Goal: Task Accomplishment & Management: Complete application form

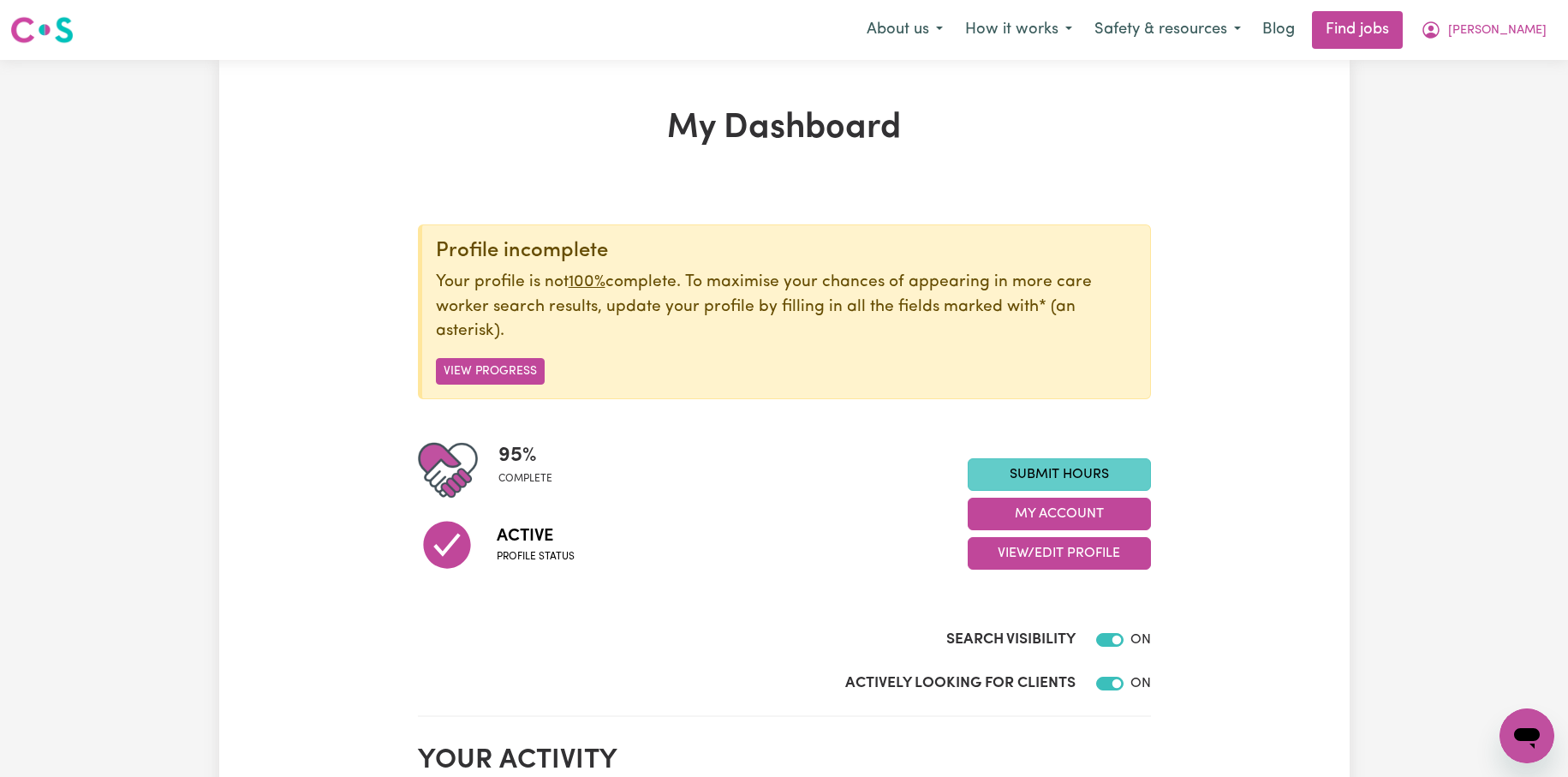
click at [1075, 473] on link "Submit Hours" at bounding box center [1059, 474] width 183 height 32
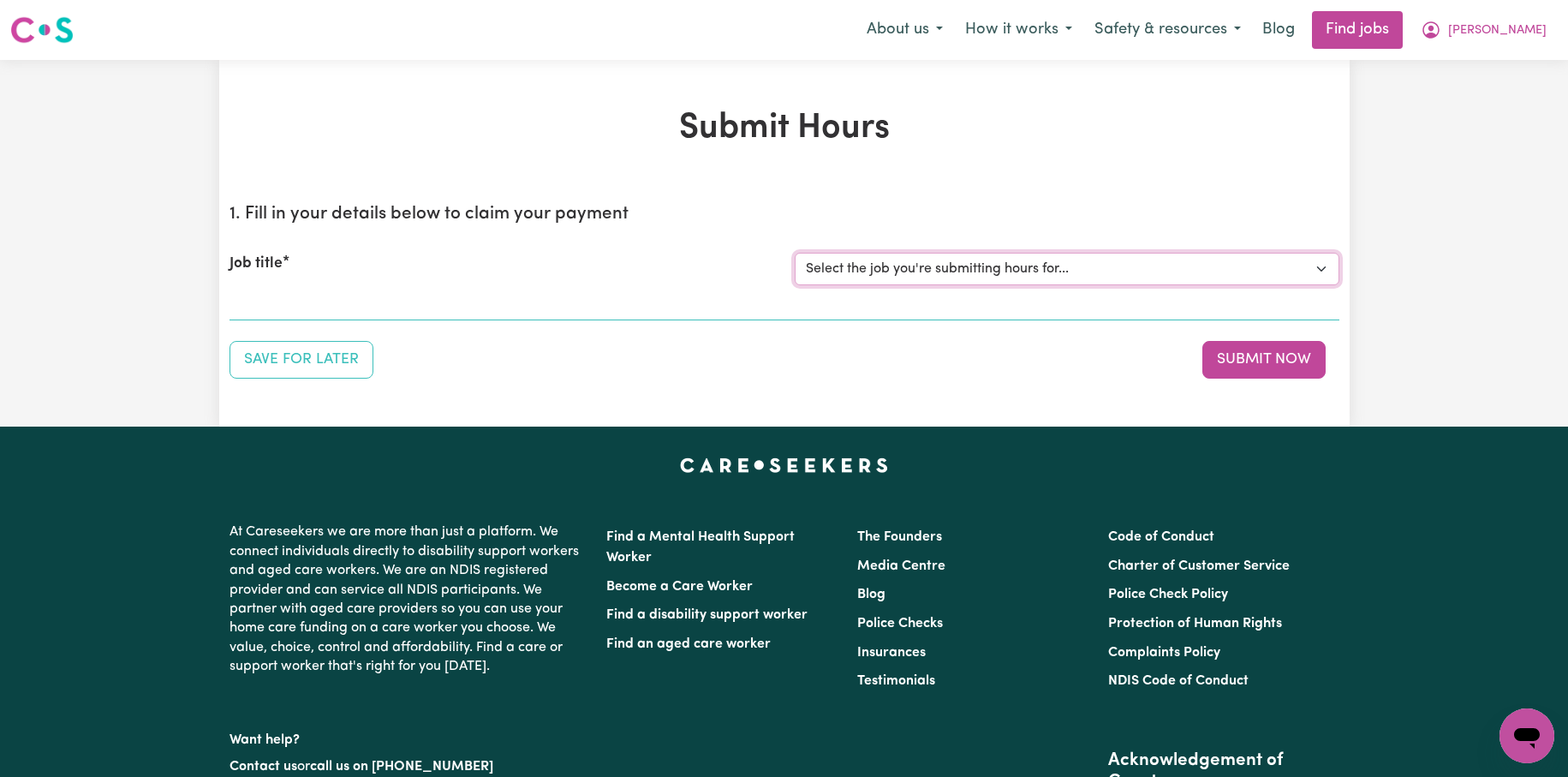
click at [1321, 270] on select "Select the job you're submitting hours for... [Kishore Hands Of Care] Support W…" at bounding box center [1067, 269] width 544 height 32
select select "14320"
click at [795, 252] on select "Select the job you're submitting hours for... [Kishore Hands Of Care] Support W…" at bounding box center [1067, 269] width 544 height 32
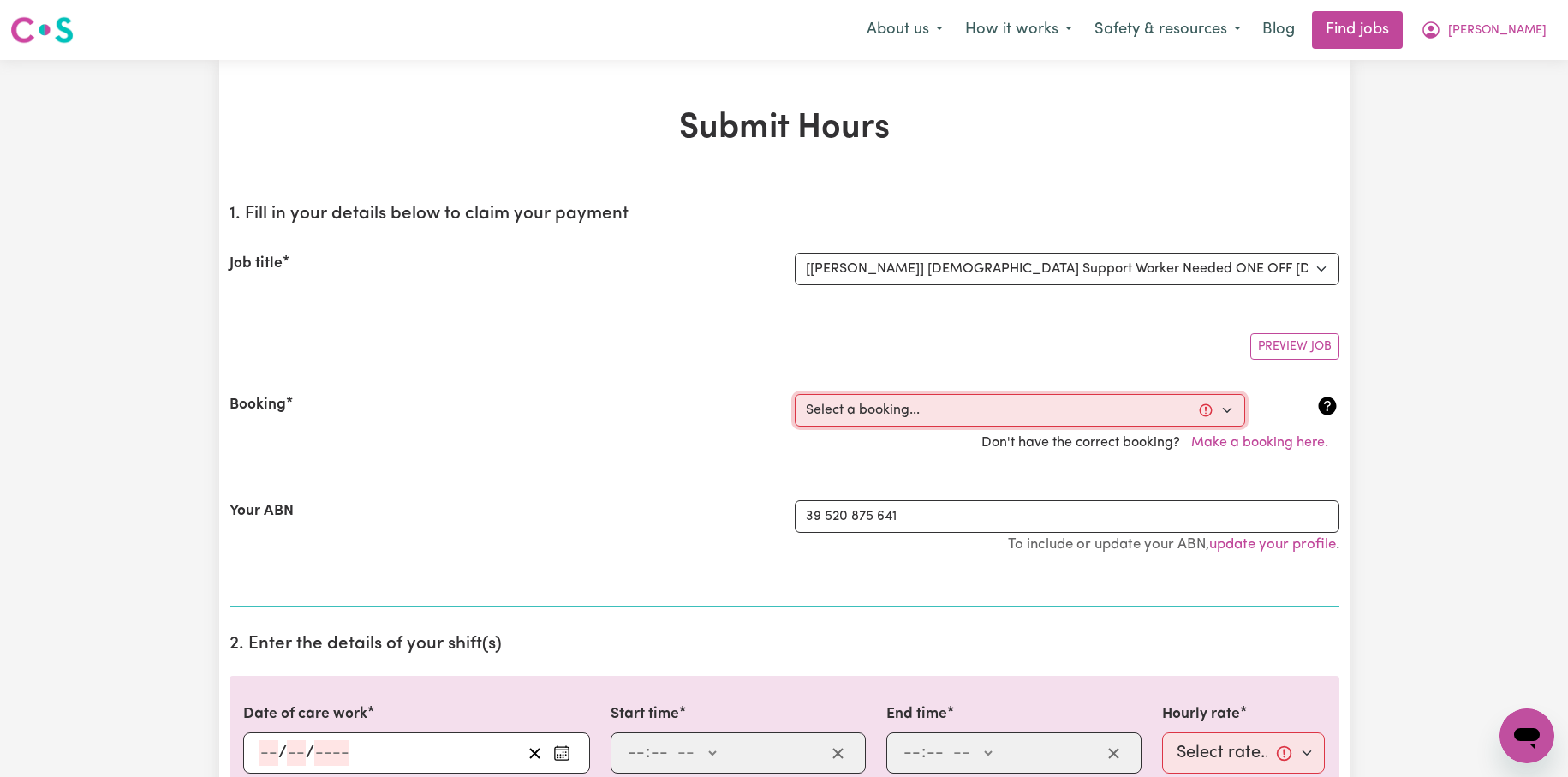
click at [1226, 407] on select "Select a booking... [DATE] 08:00am to 09:30am (ONE-OFF) [DATE] 08:00am to 09:30…" at bounding box center [1019, 410] width 450 height 32
select select "356688"
click at [795, 394] on select "Select a booking... [DATE] 08:00am to 09:30am (ONE-OFF) [DATE] 08:00am to 09:30…" at bounding box center [1019, 410] width 450 height 32
type input "[DATE]"
type input "15"
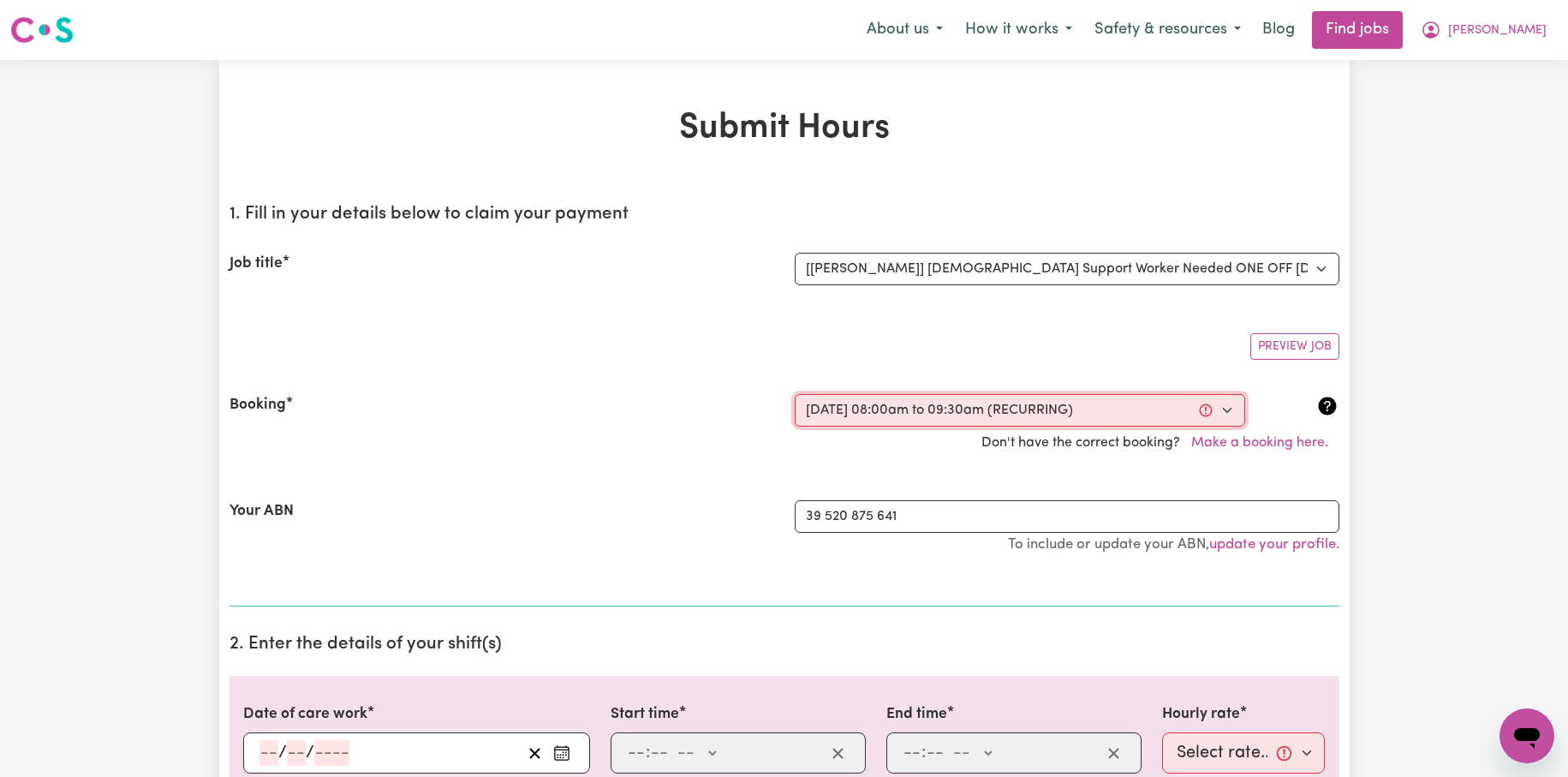
type input "10"
type input "2025"
type input "08:00"
type input "8"
type input "0"
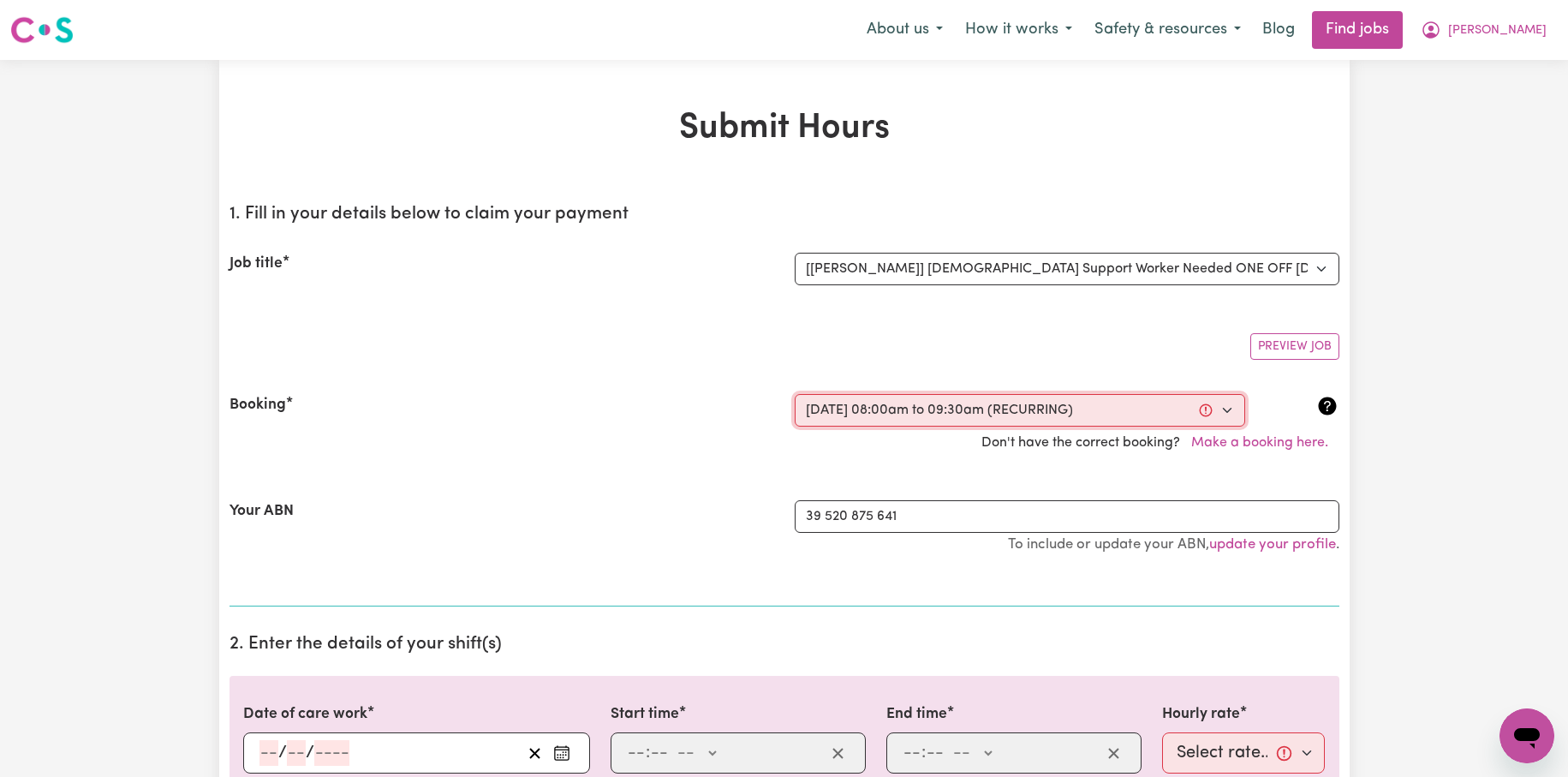
select select "am"
type input "09:30"
type input "9"
type input "30"
select select "am"
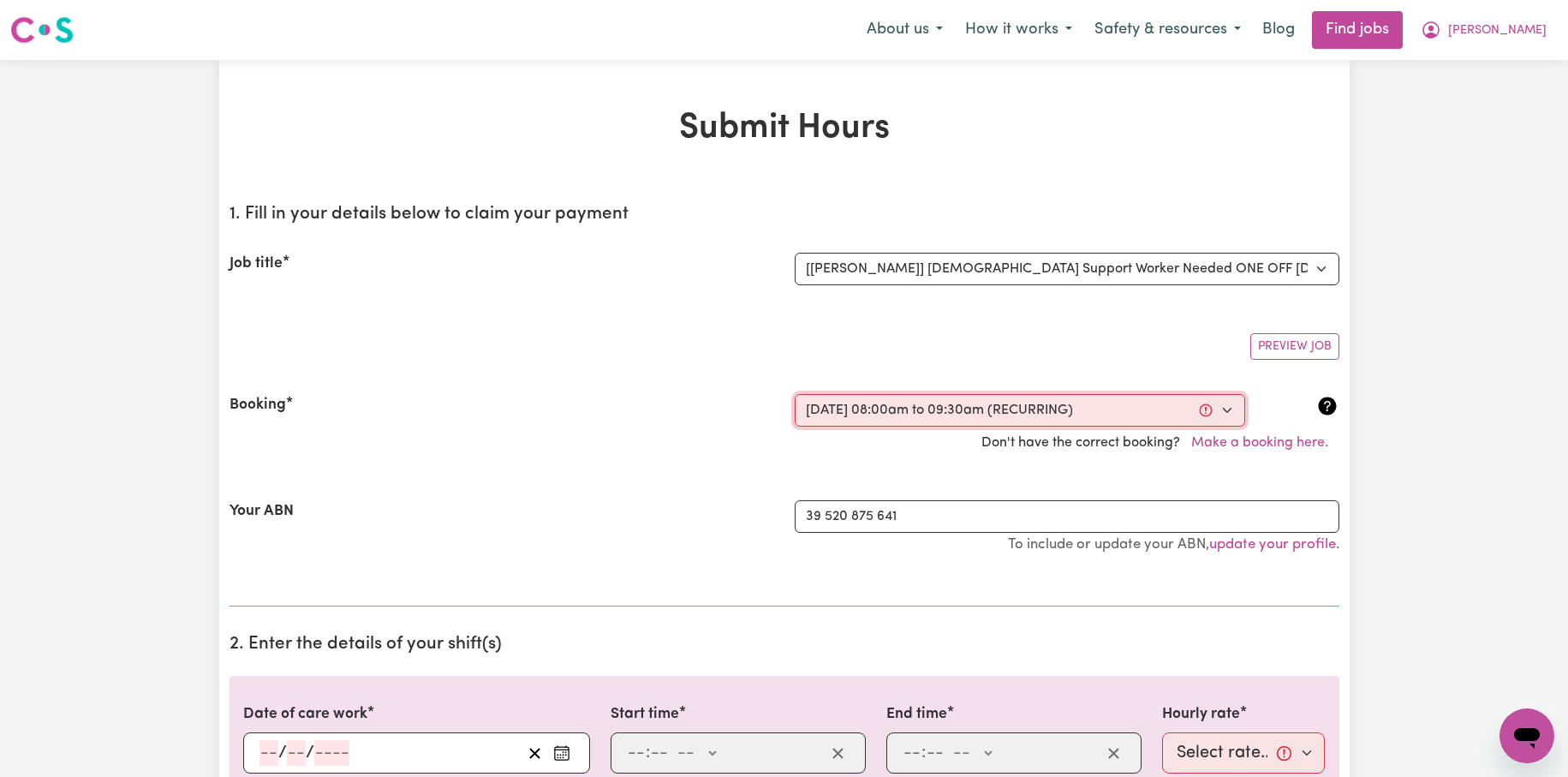
select select "50-Weekday"
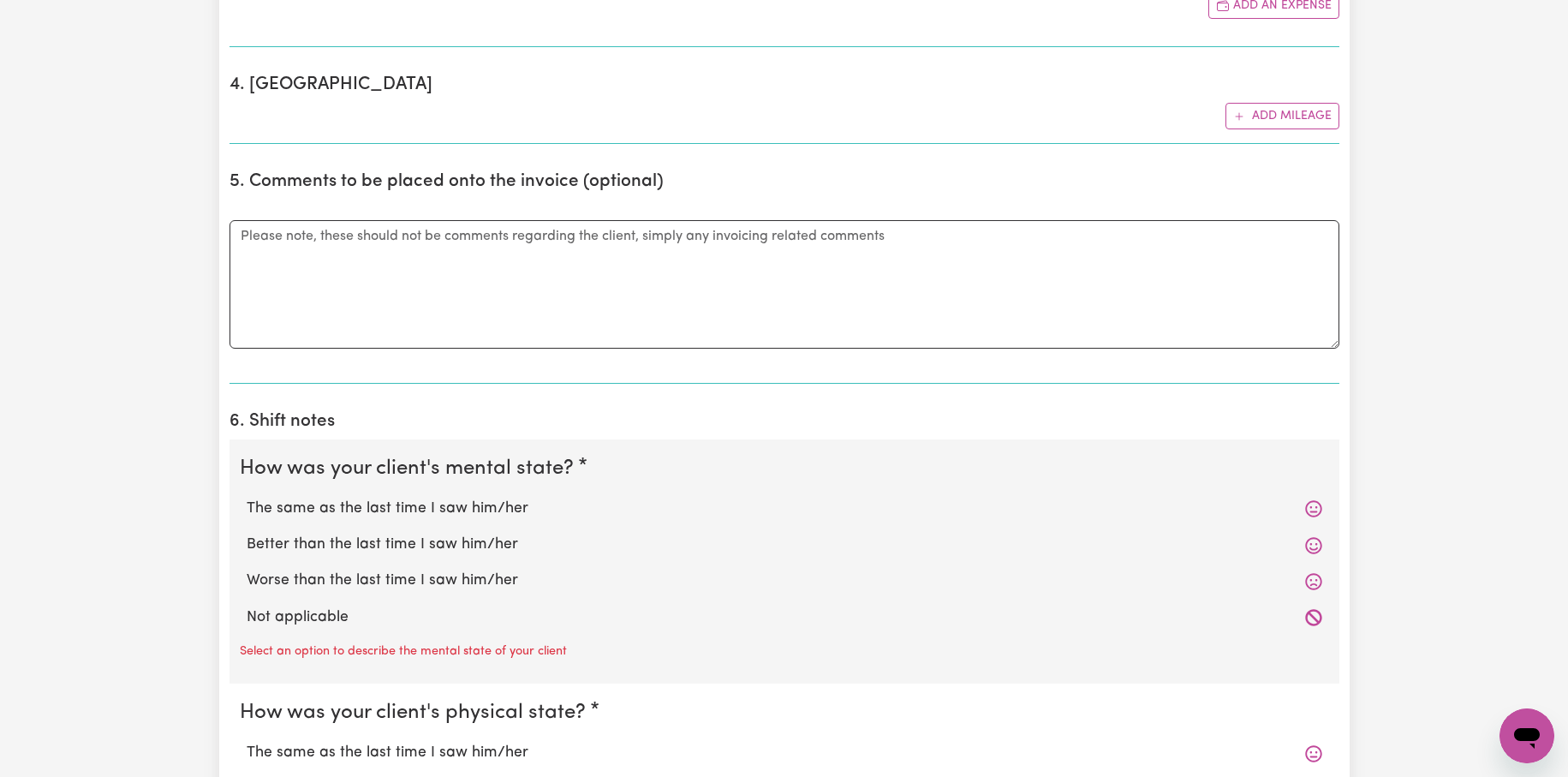
scroll to position [1028, 0]
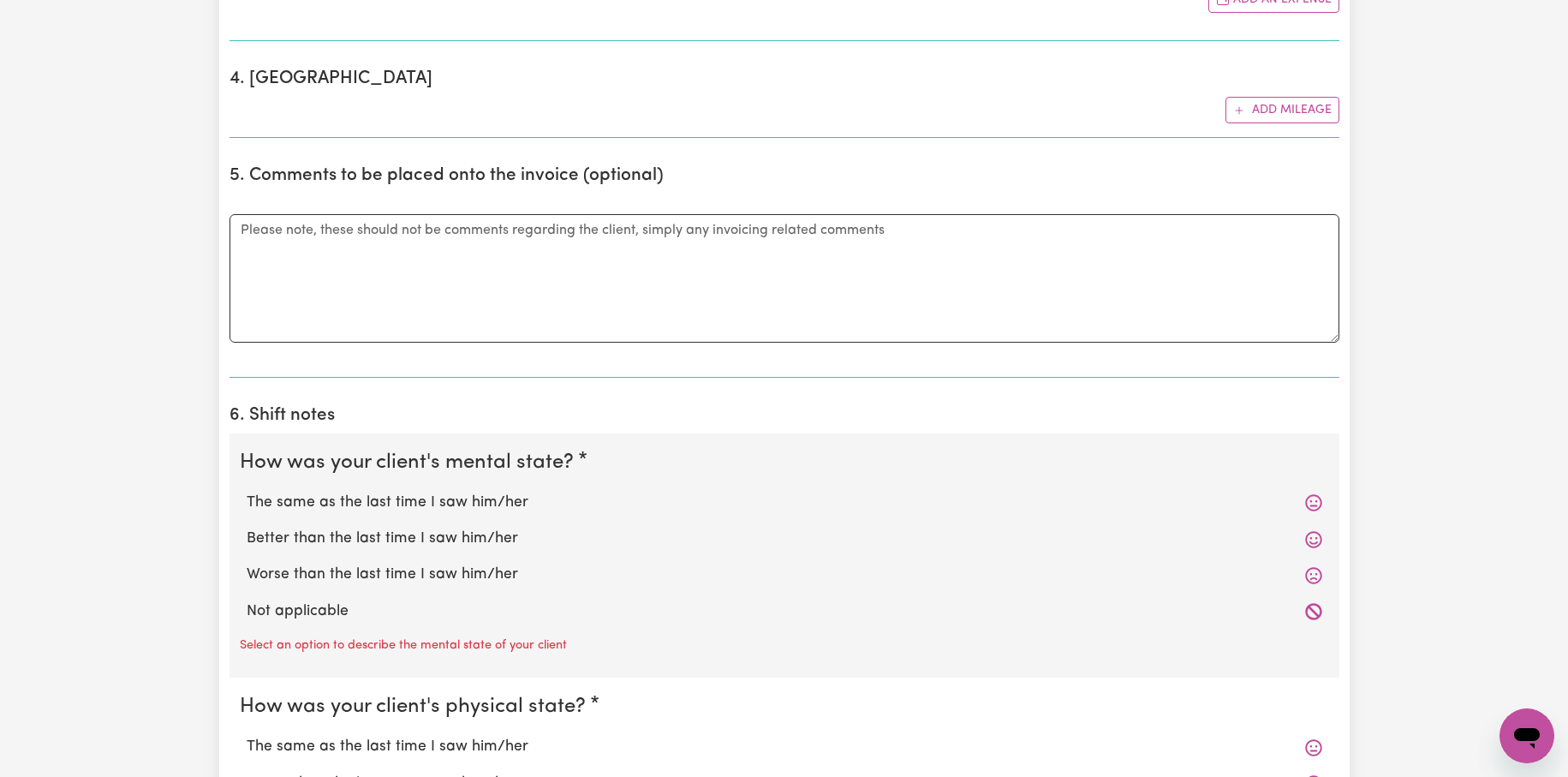
click at [422, 502] on label "The same as the last time I saw him/her" at bounding box center [783, 502] width 1075 height 22
click at [246, 491] on input "The same as the last time I saw him/her" at bounding box center [246, 491] width 1 height 1
radio input "true"
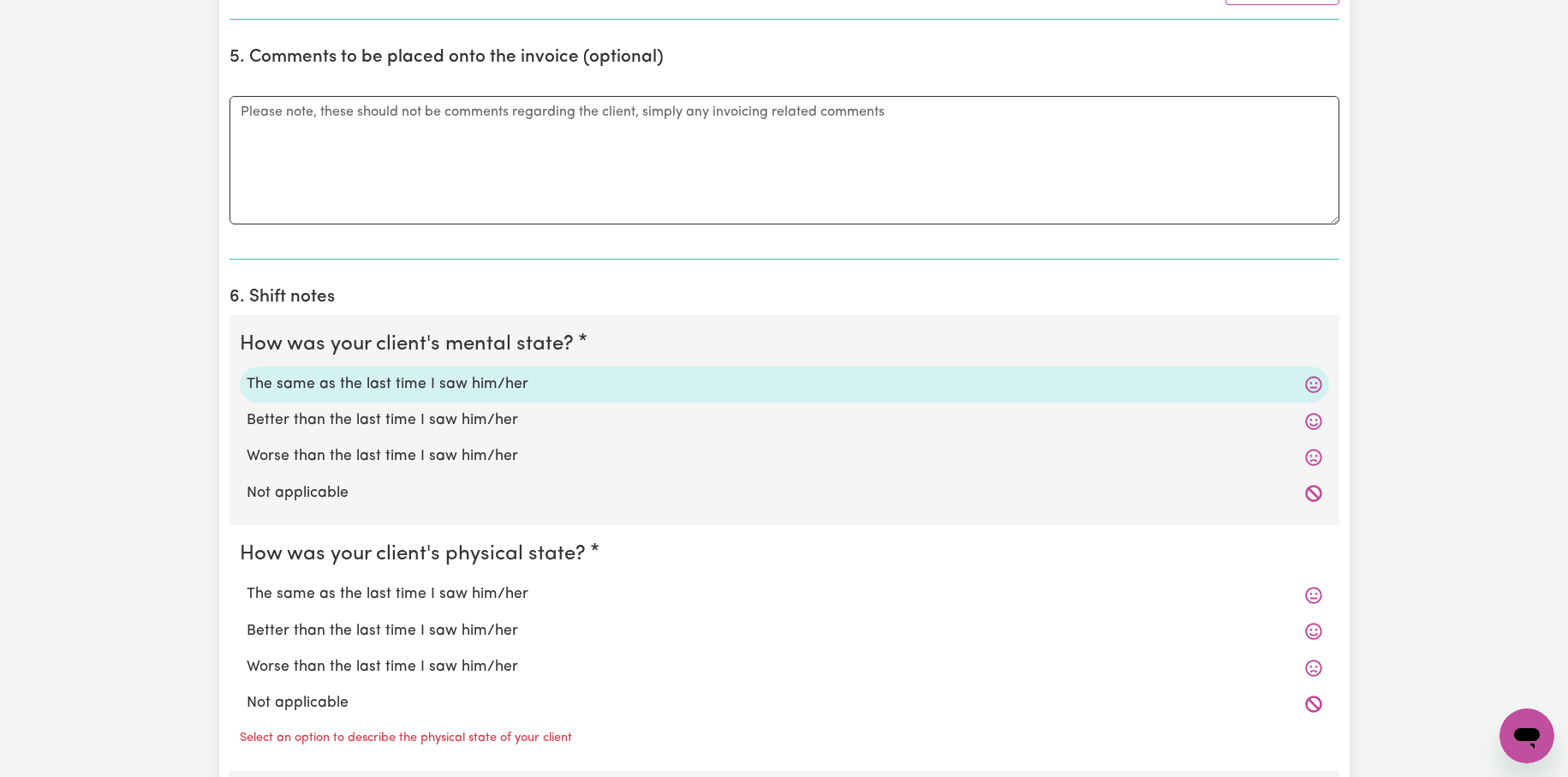
scroll to position [1171, 0]
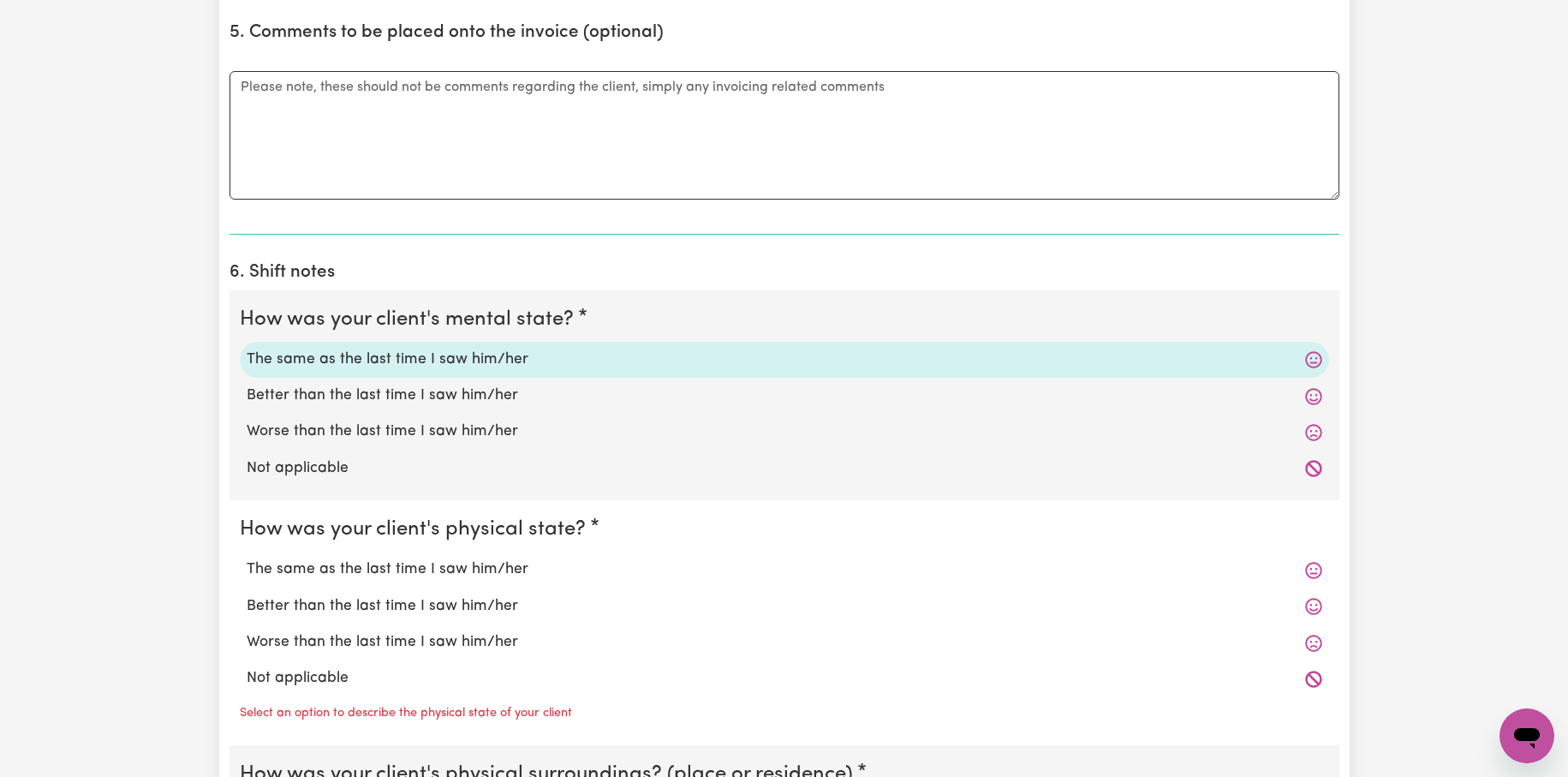
click at [408, 569] on label "The same as the last time I saw him/her" at bounding box center [783, 569] width 1075 height 22
click at [246, 559] on input "The same as the last time I saw him/her" at bounding box center [246, 558] width 1 height 1
radio input "true"
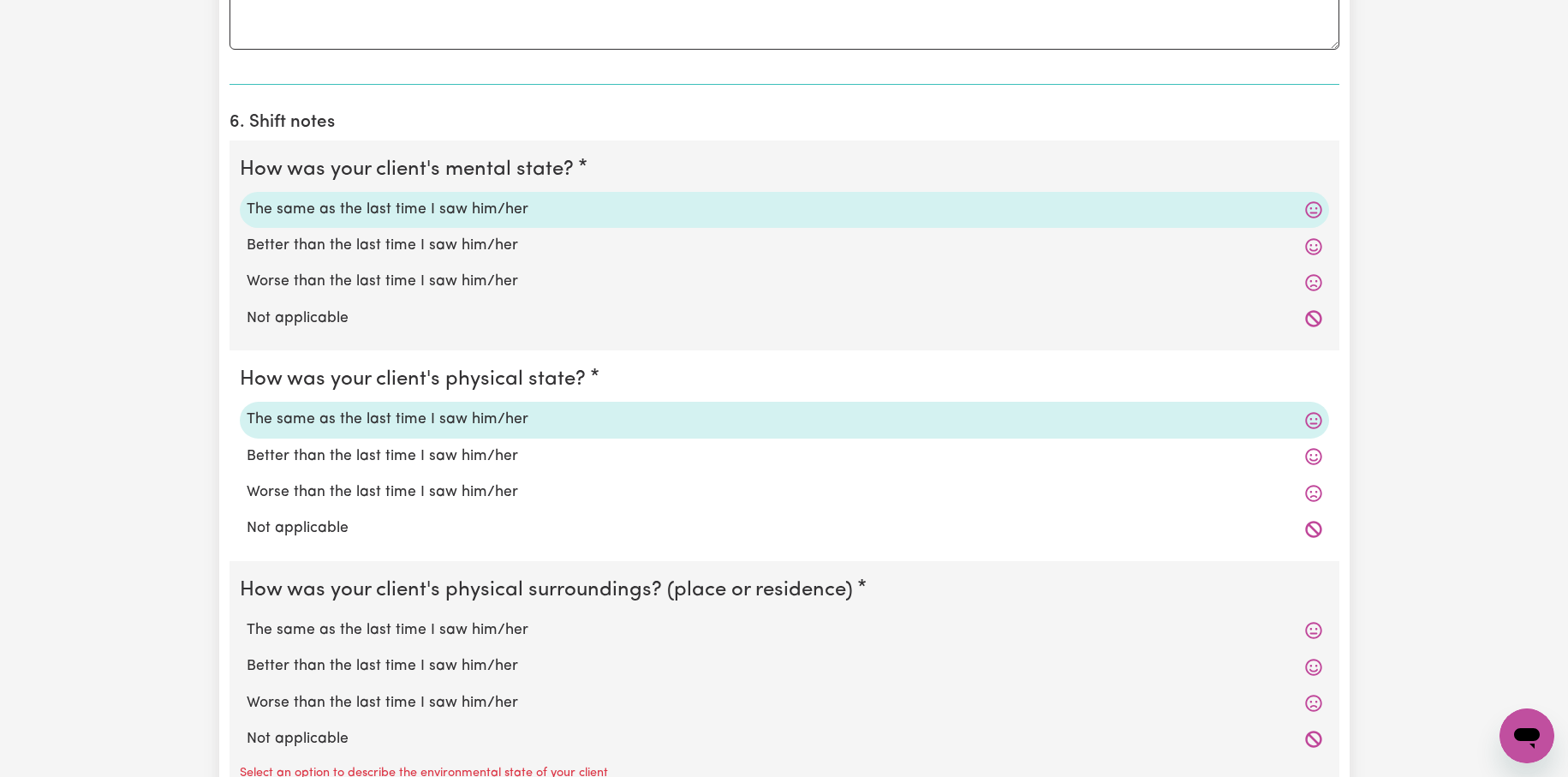
scroll to position [1398, 0]
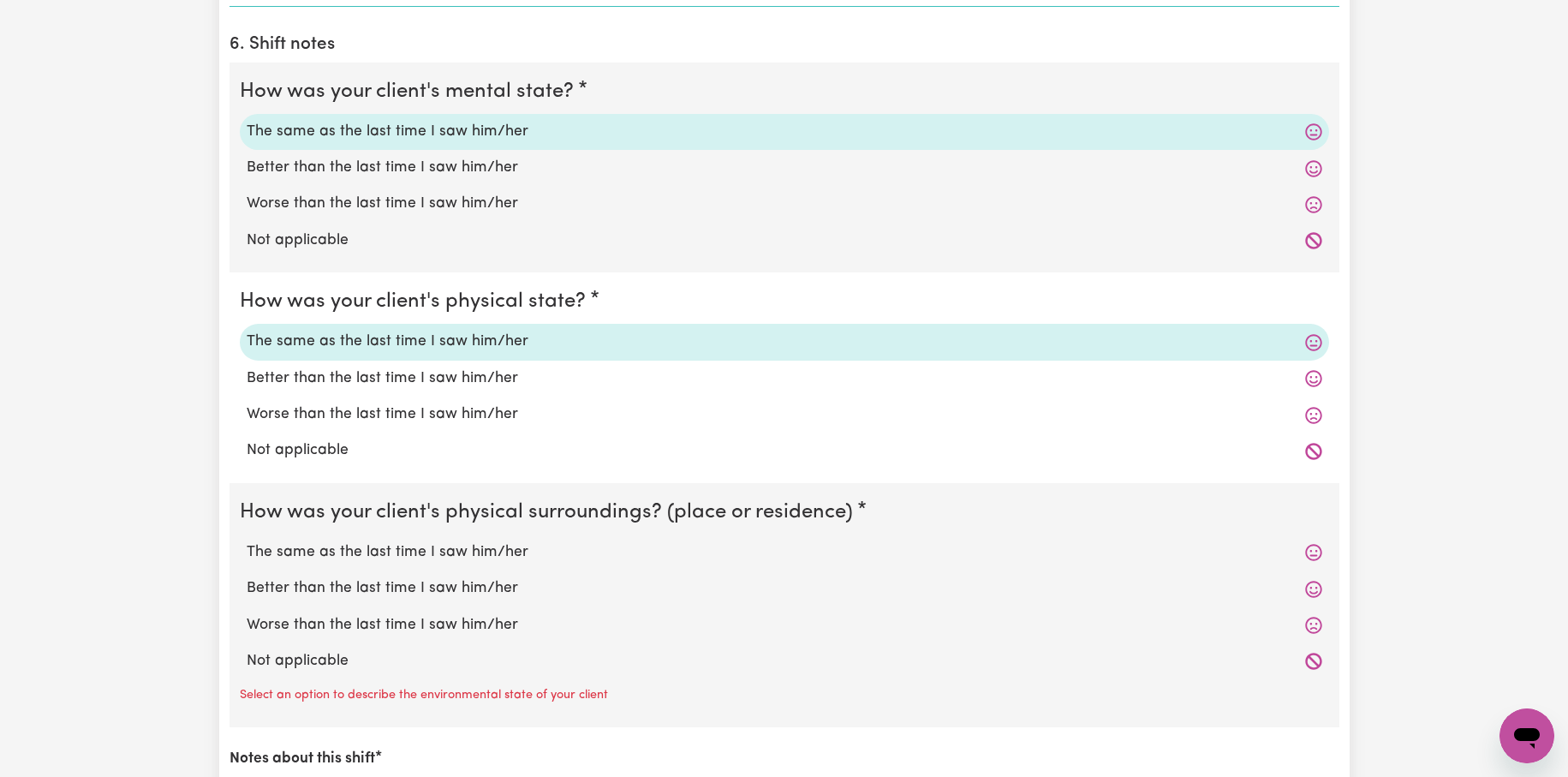
click at [386, 556] on label "The same as the last time I saw him/her" at bounding box center [783, 552] width 1075 height 22
click at [246, 542] on input "The same as the last time I saw him/her" at bounding box center [246, 541] width 1 height 1
radio input "true"
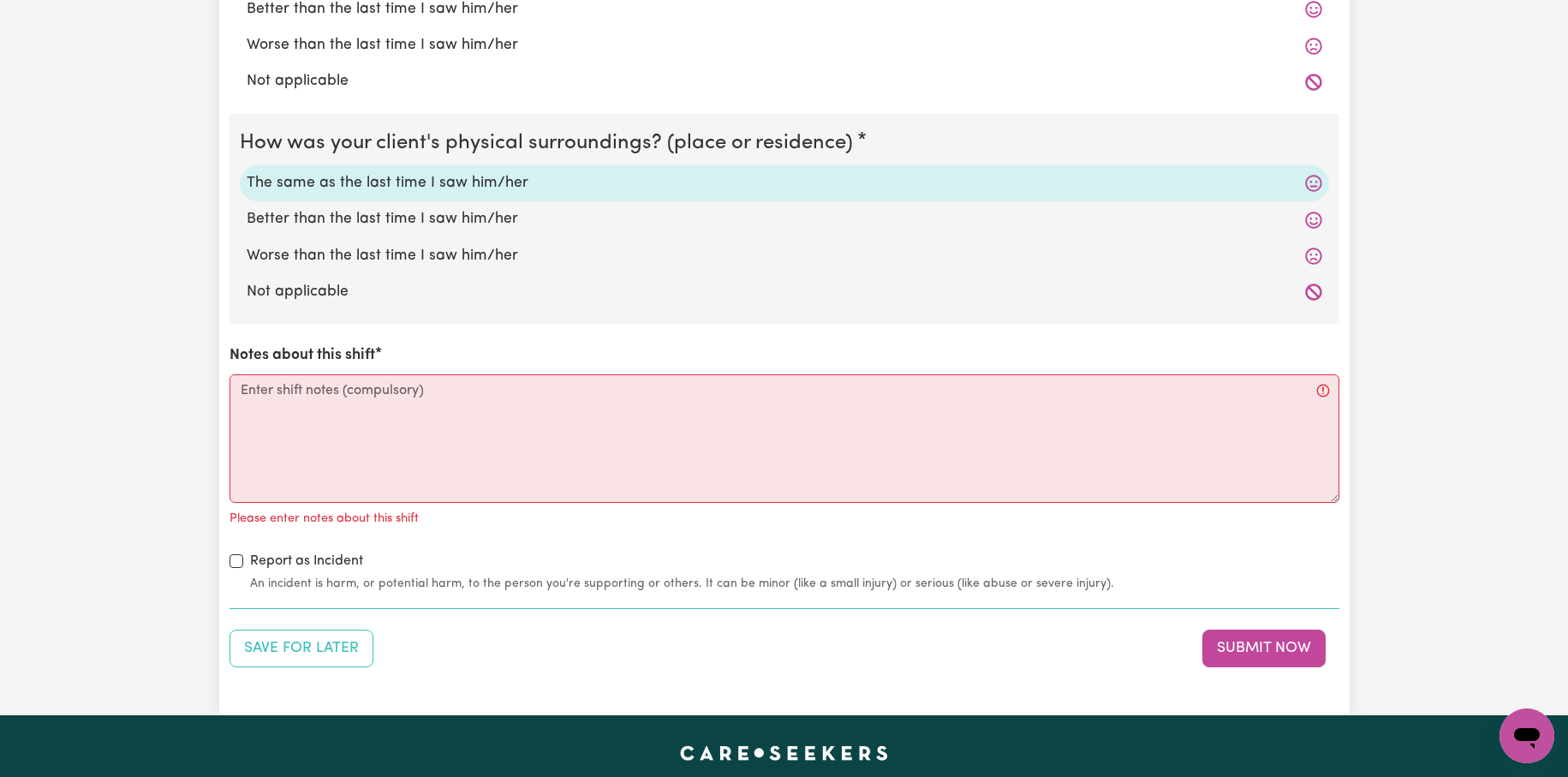
scroll to position [1770, 0]
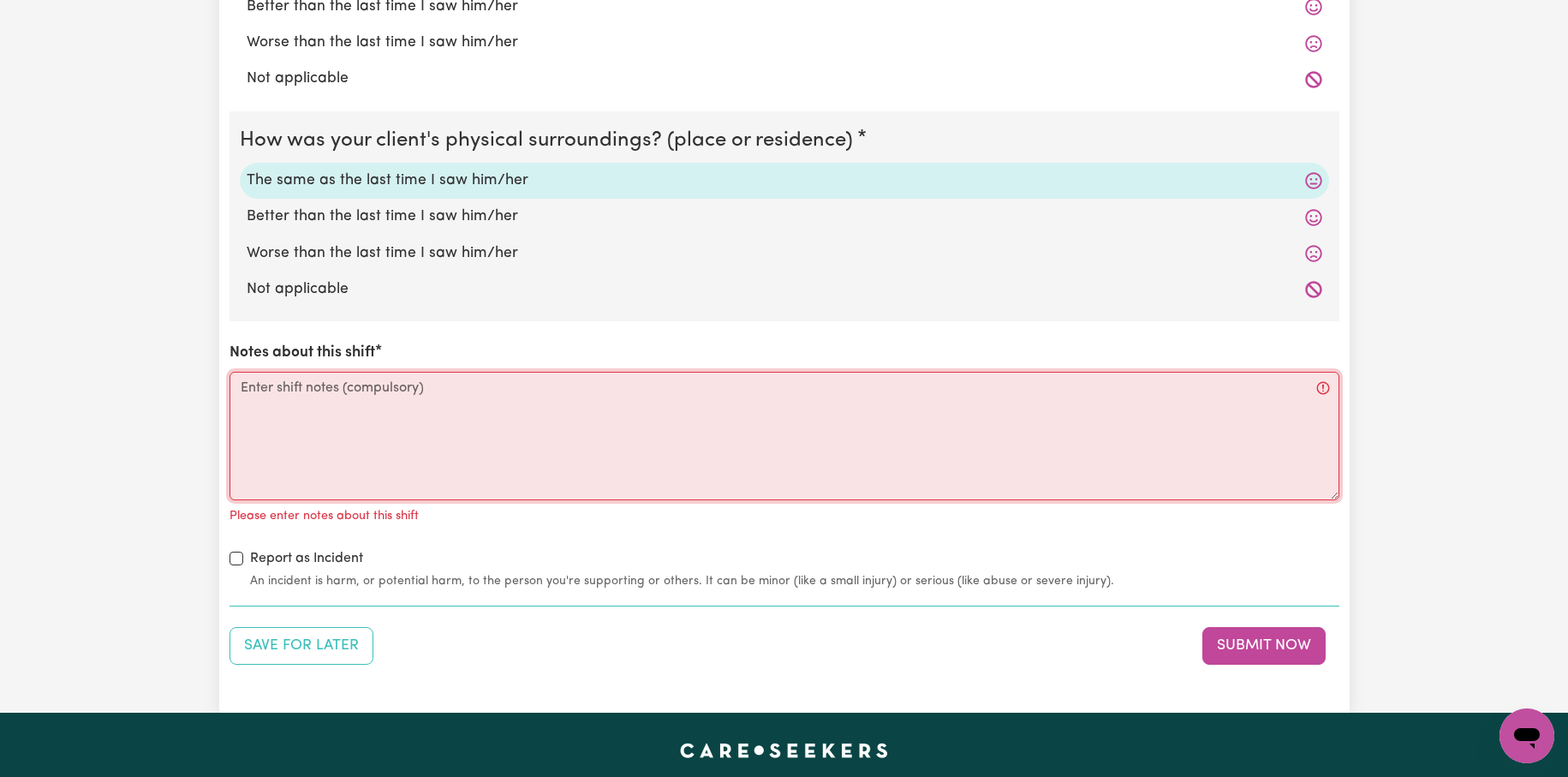
click at [260, 386] on textarea "Notes about this shift" at bounding box center [784, 435] width 1110 height 128
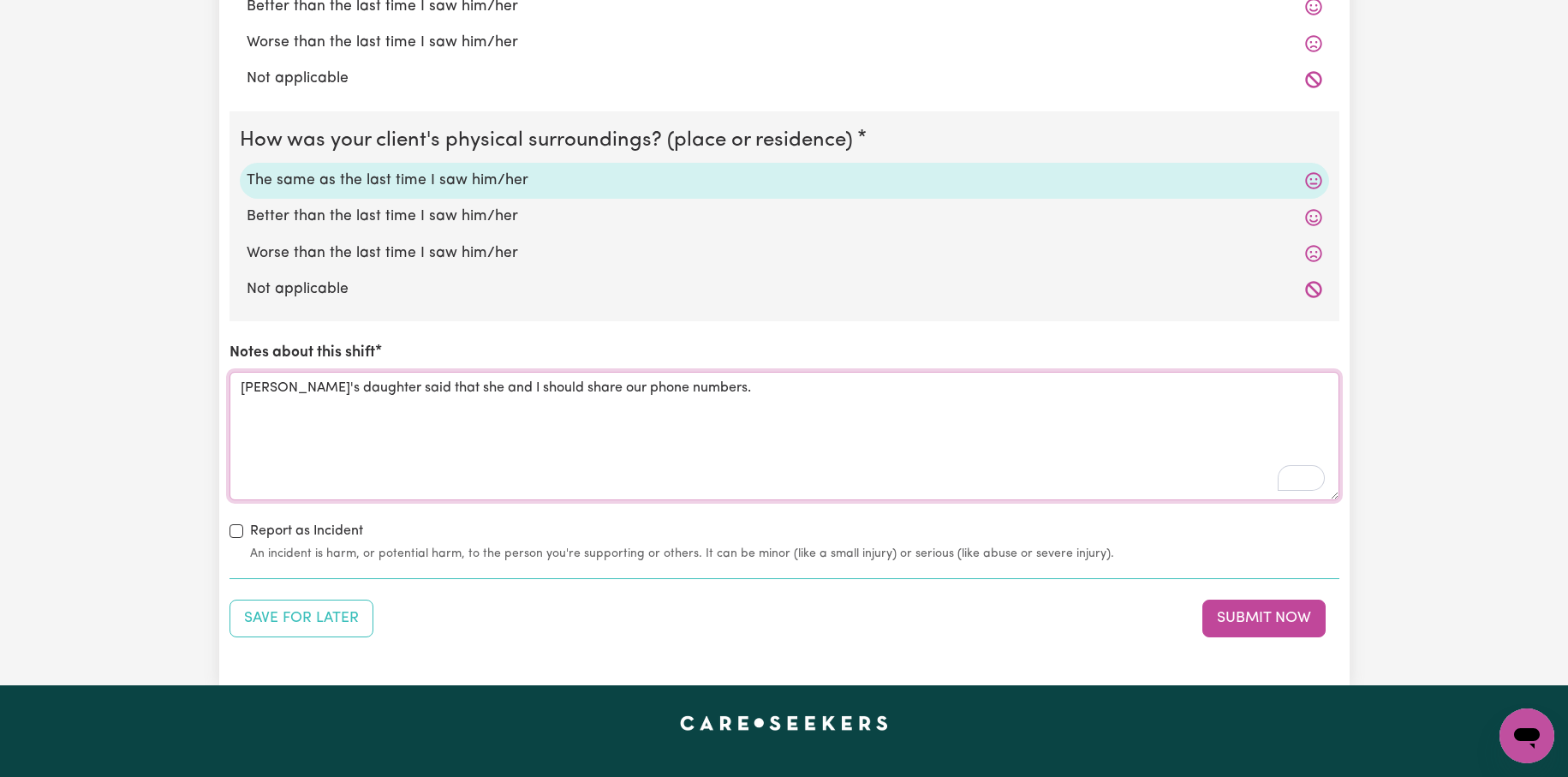
click at [712, 395] on textarea "[PERSON_NAME]'s daughter said that she and I should share our phone numbers." at bounding box center [784, 435] width 1110 height 128
type textarea "[PERSON_NAME]'s daughter said that she and I should share our phone numbers."
click at [1258, 619] on button "Submit Now" at bounding box center [1264, 619] width 124 height 38
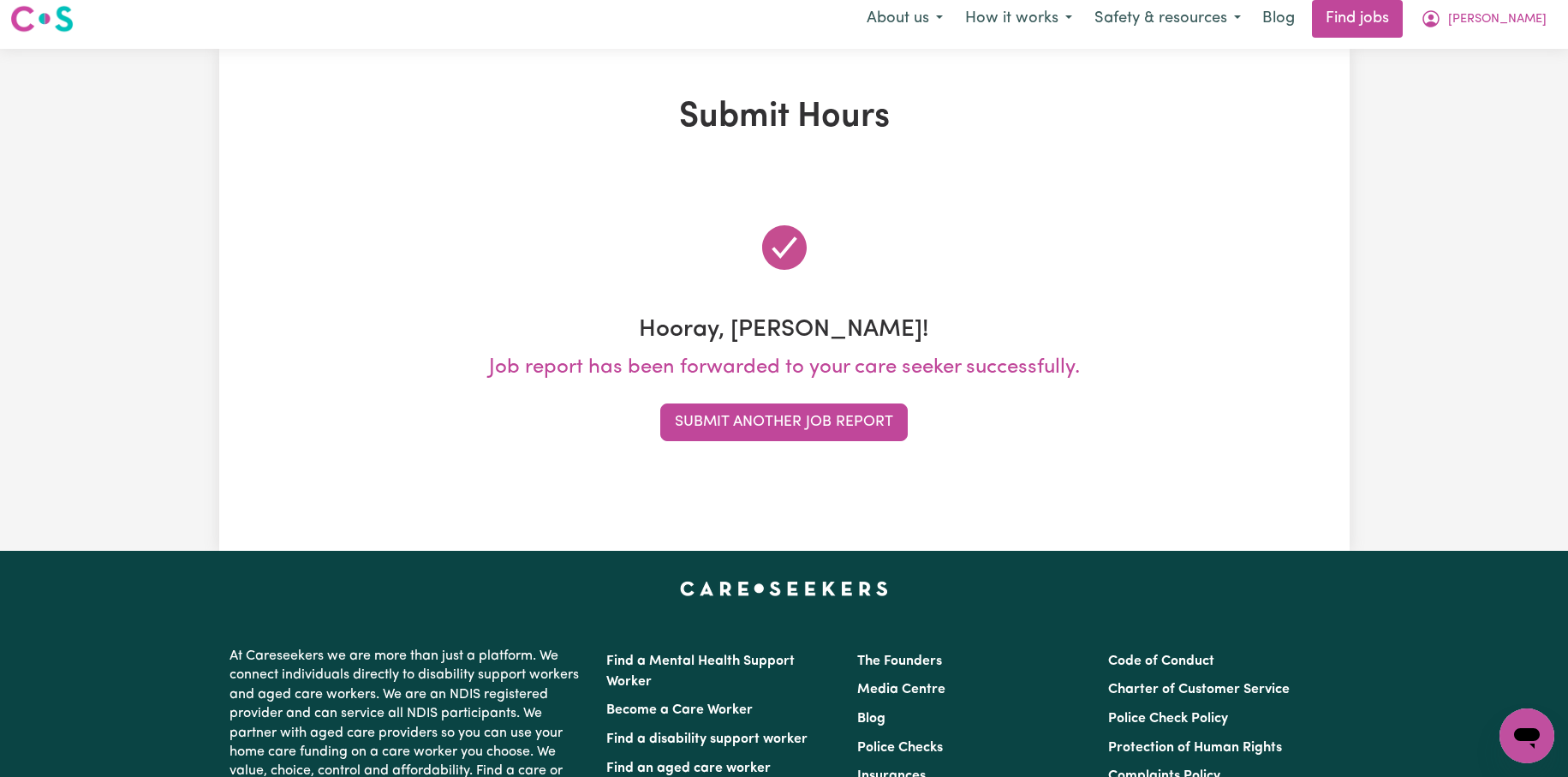
scroll to position [0, 0]
